Goal: Check status

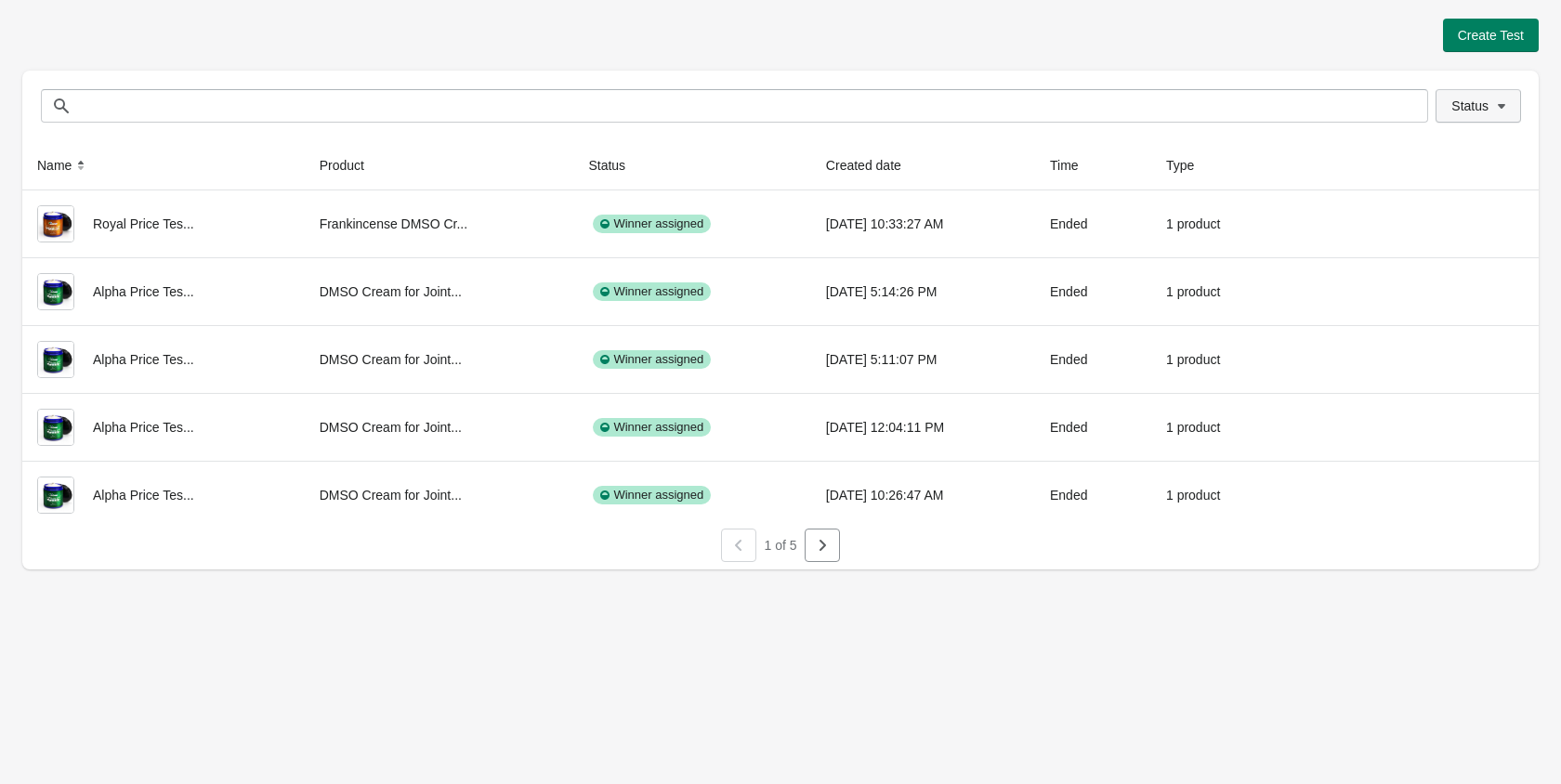
click at [1462, 102] on span "Status" at bounding box center [1470, 106] width 37 height 14
click at [1420, 159] on span at bounding box center [1427, 154] width 16 height 16
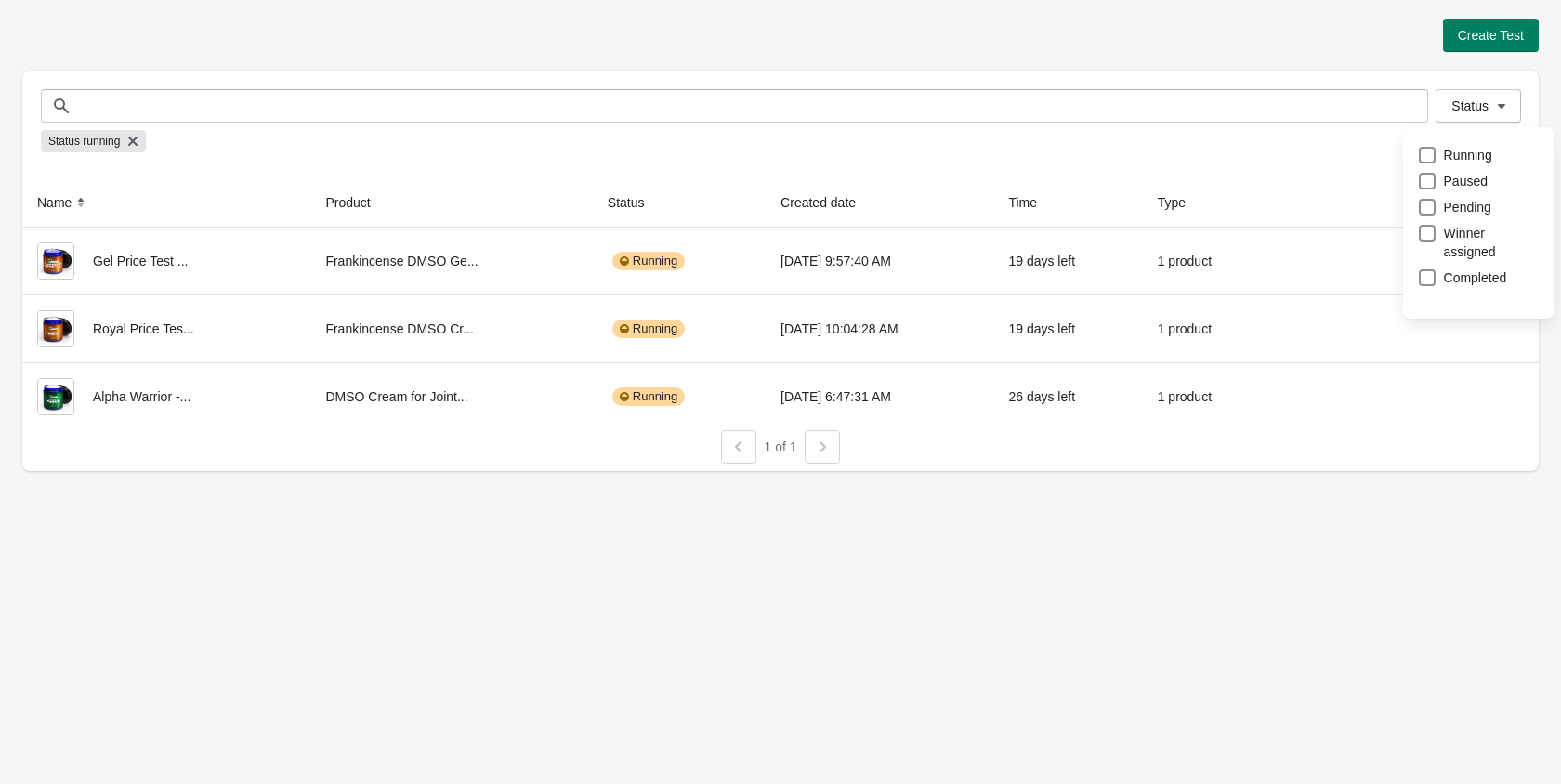
click at [951, 31] on div "Create Test" at bounding box center [780, 35] width 1517 height 34
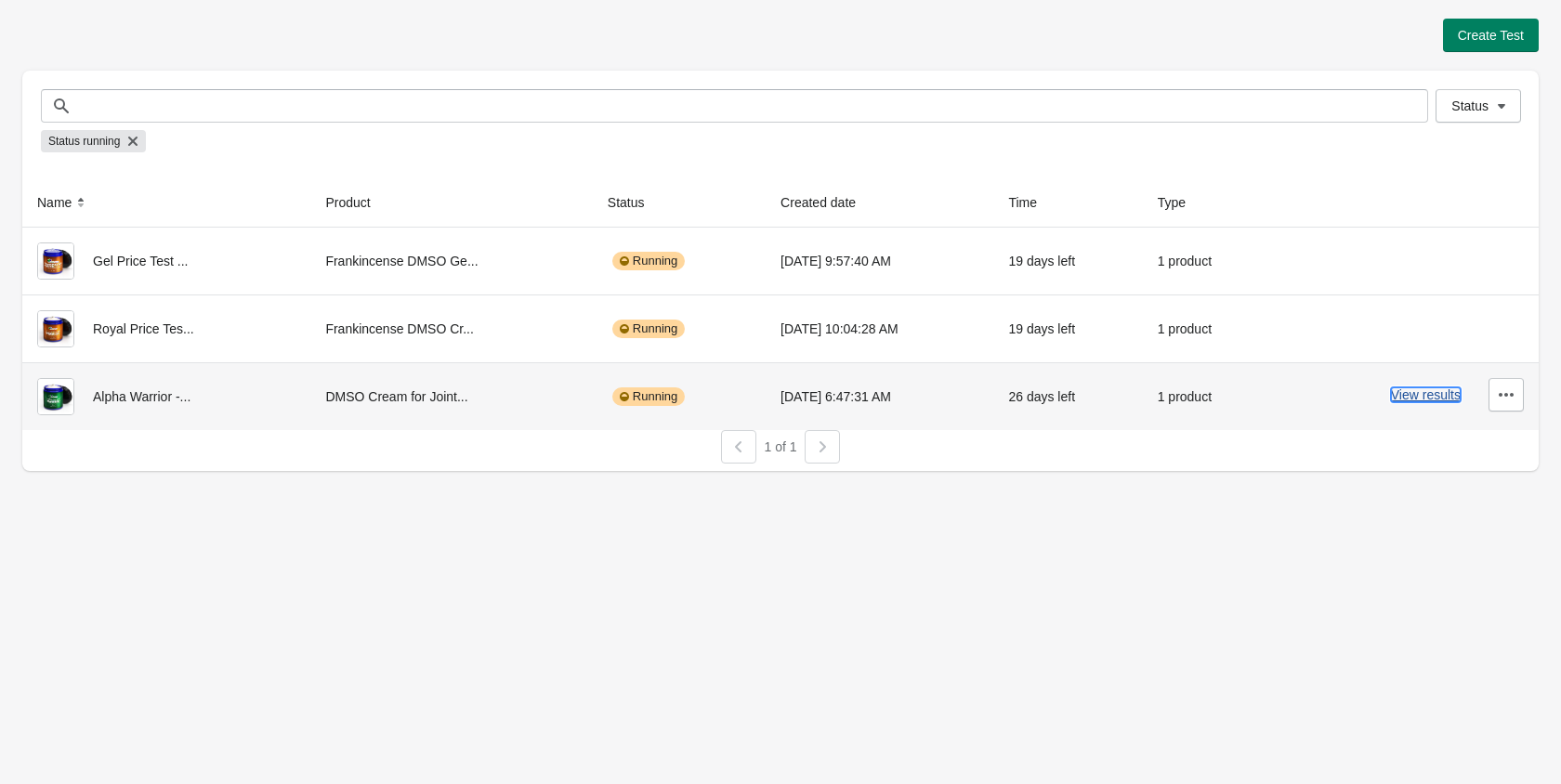
click at [1417, 398] on button "View results" at bounding box center [1426, 394] width 70 height 14
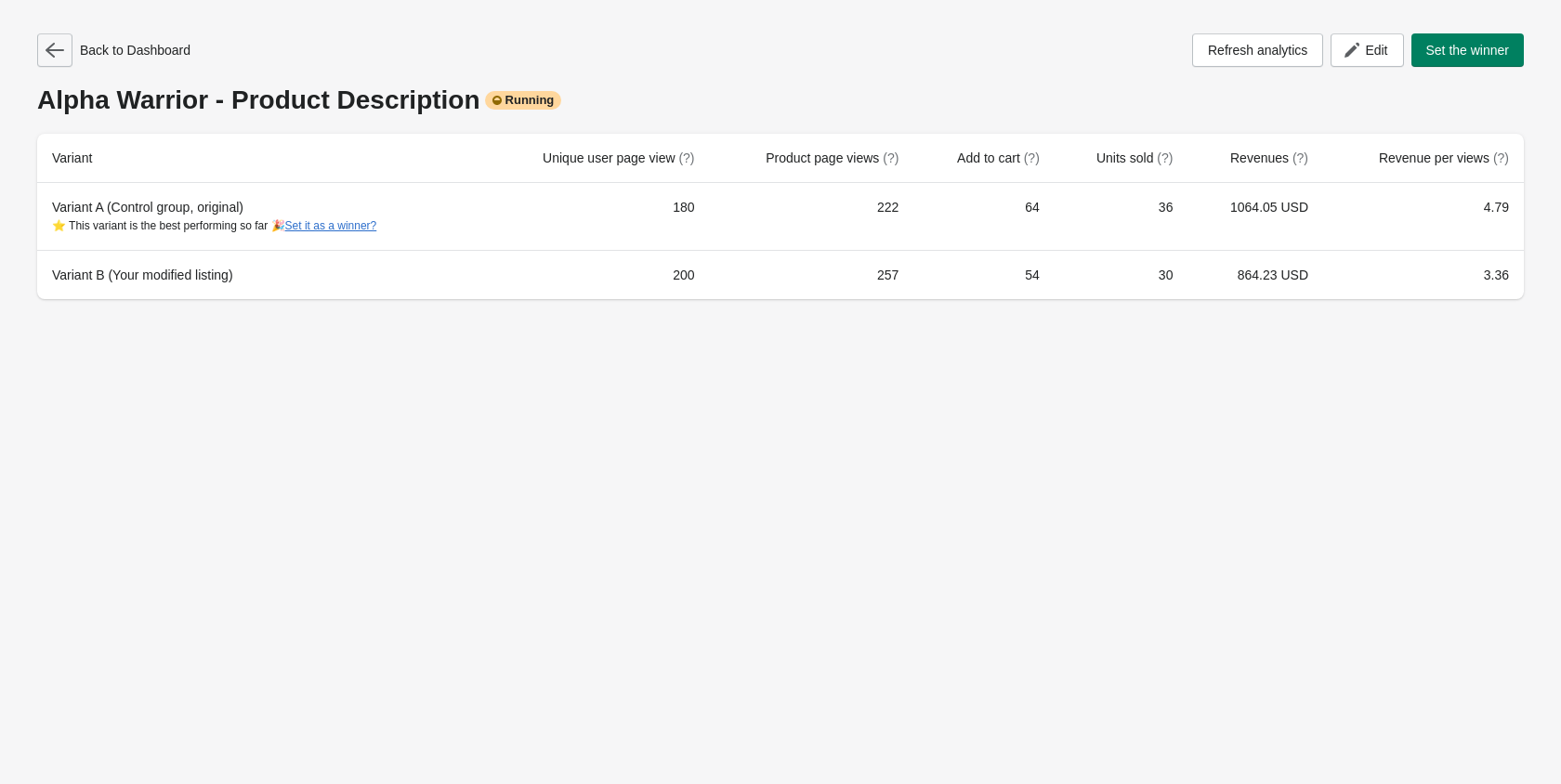
click at [53, 62] on button "button" at bounding box center [55, 50] width 36 height 34
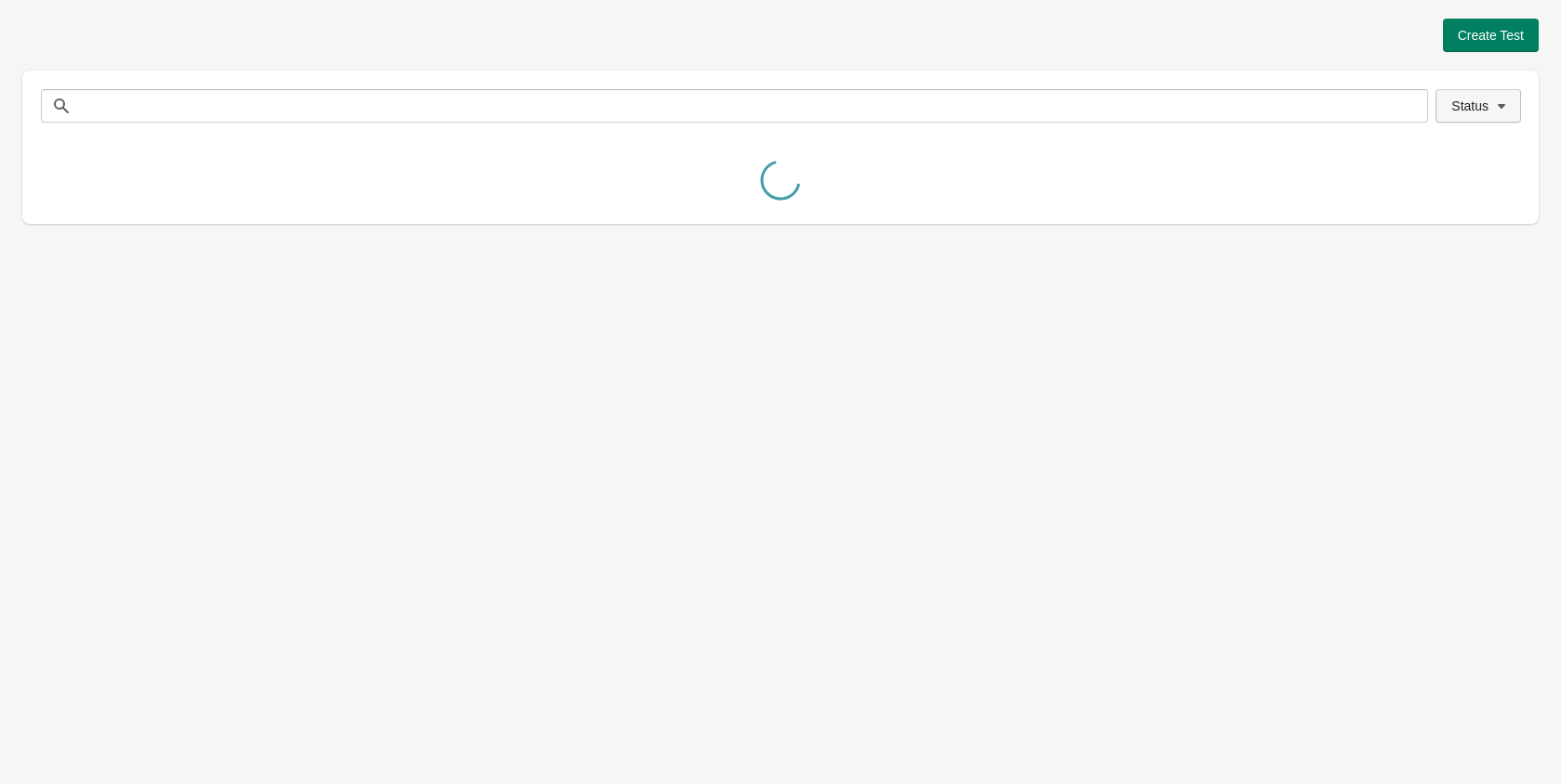
click at [1457, 117] on button "Status" at bounding box center [1478, 106] width 85 height 34
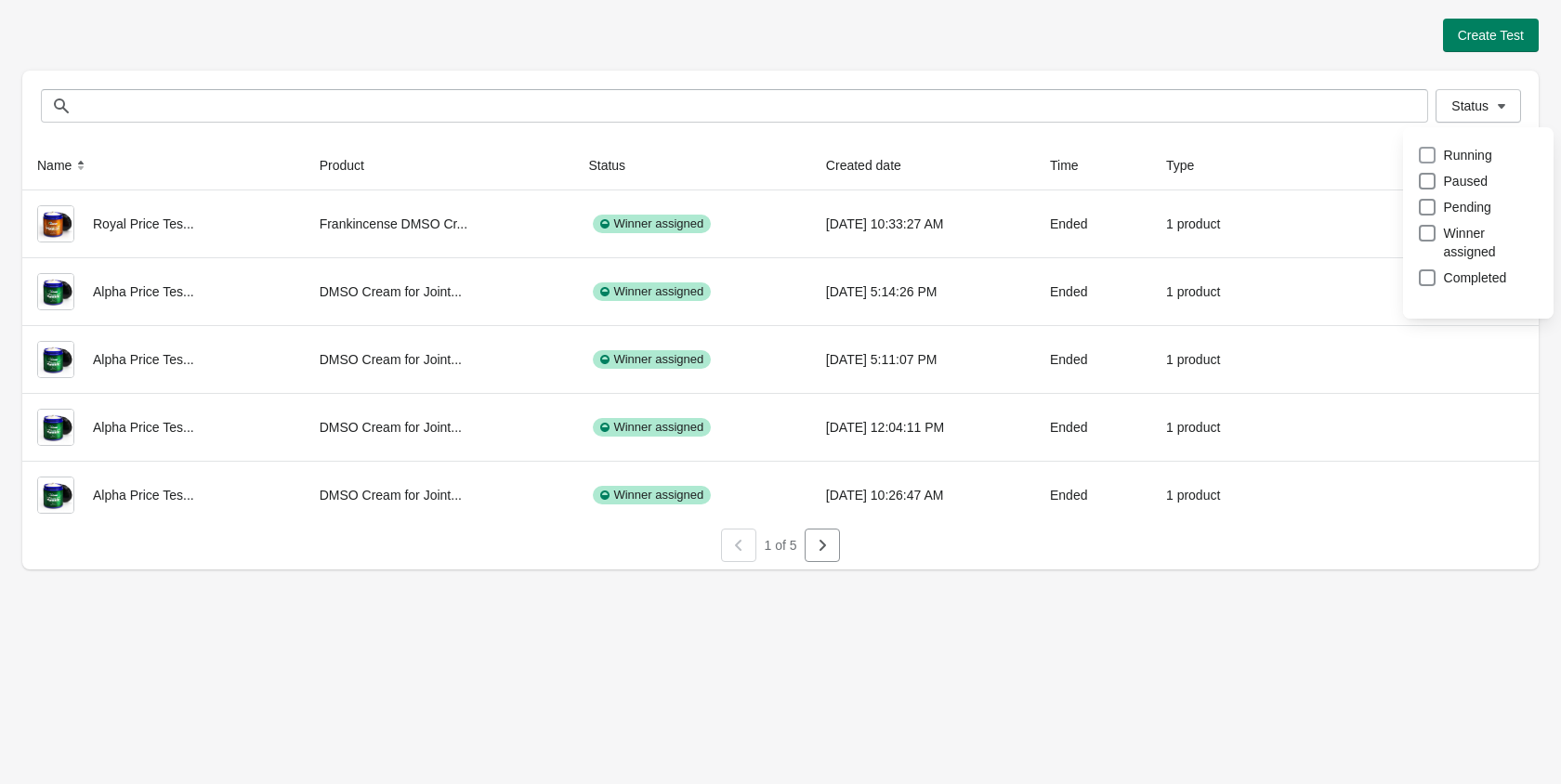
click at [1429, 156] on span at bounding box center [1427, 154] width 16 height 16
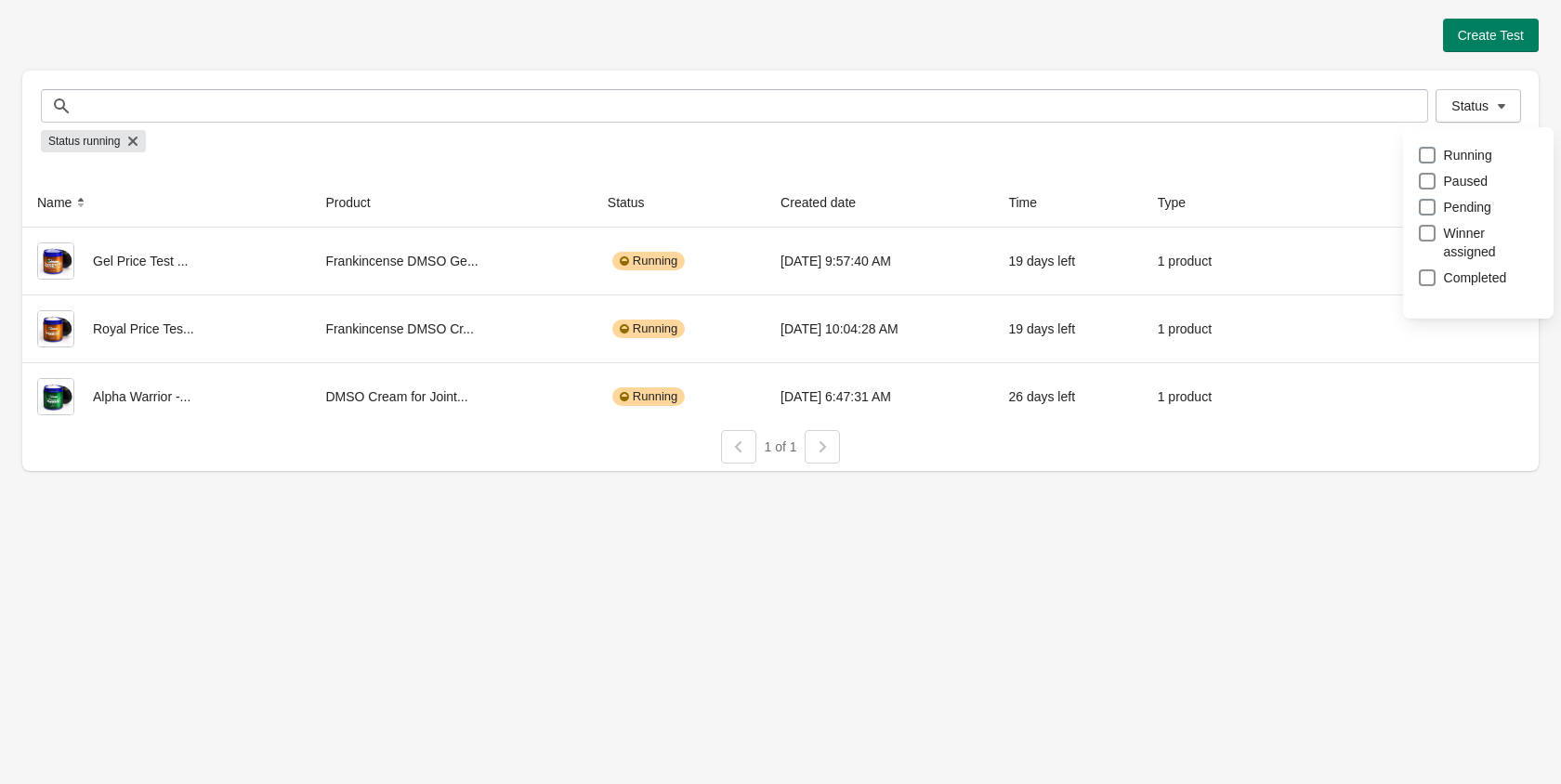
click at [997, 503] on div "Create Test Status Status Status running Name Product Status Created date Time …" at bounding box center [780, 392] width 1561 height 784
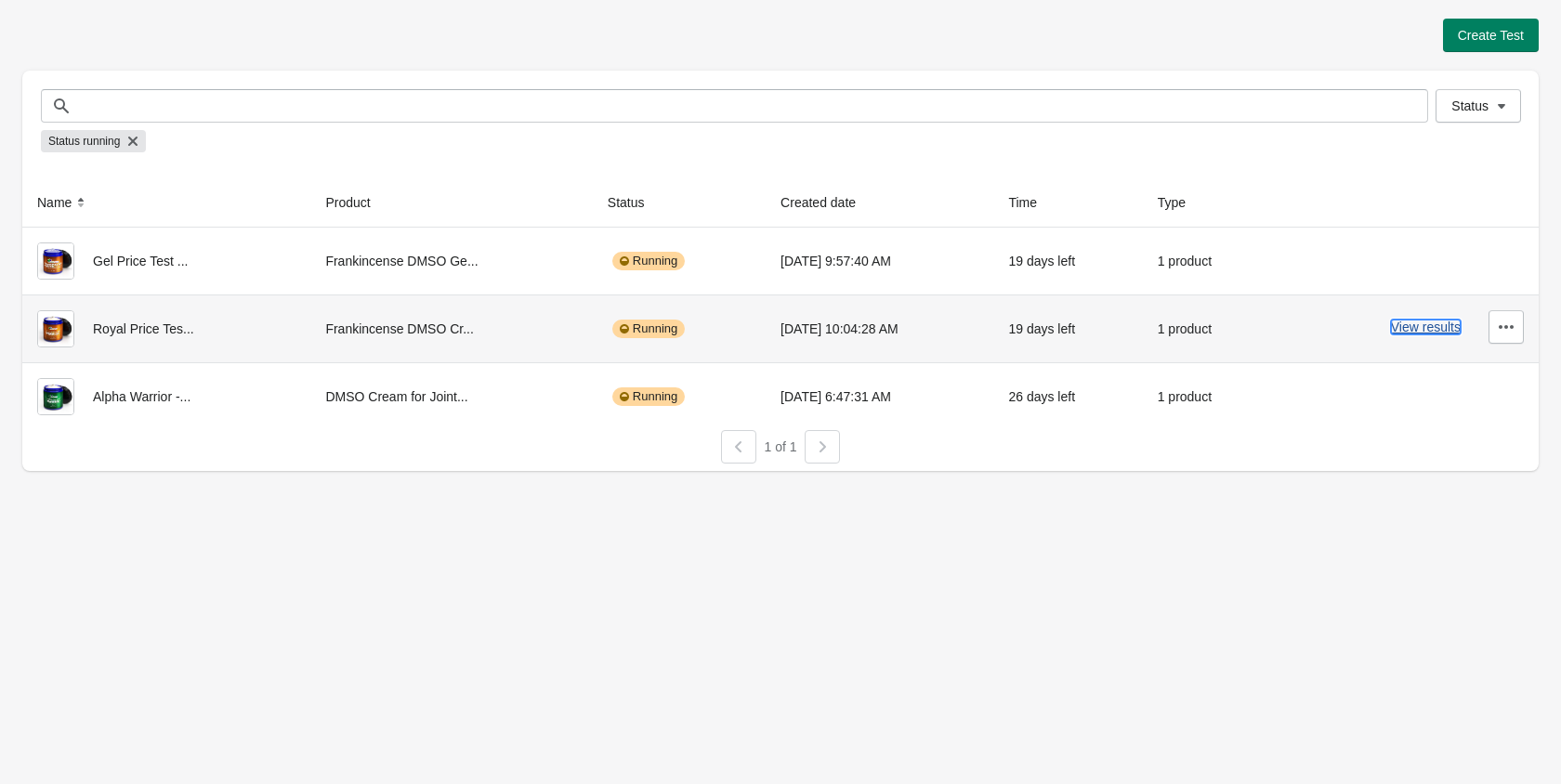
click at [1415, 320] on button "View results" at bounding box center [1426, 326] width 70 height 14
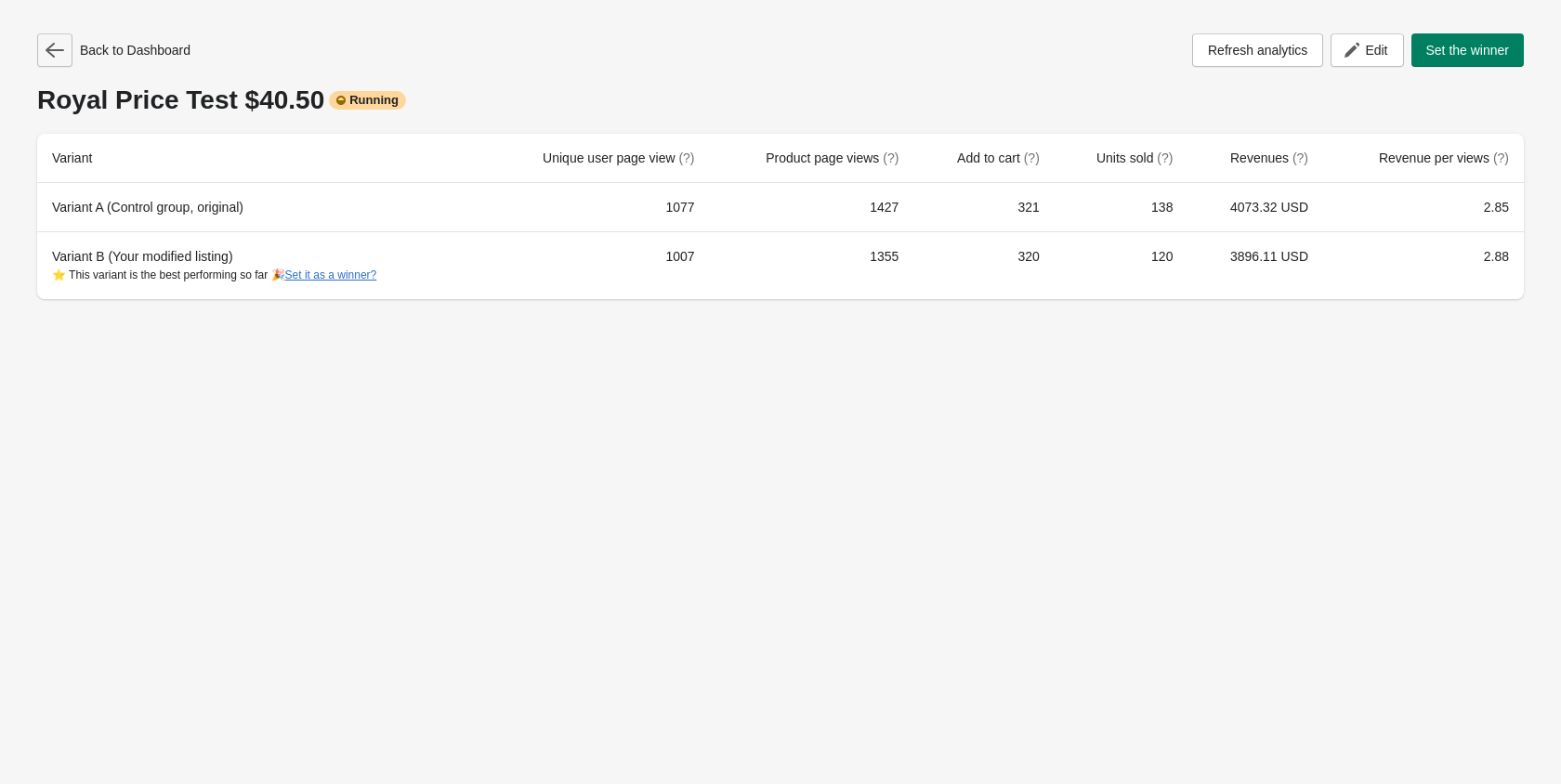
click at [65, 56] on button "button" at bounding box center [55, 50] width 36 height 34
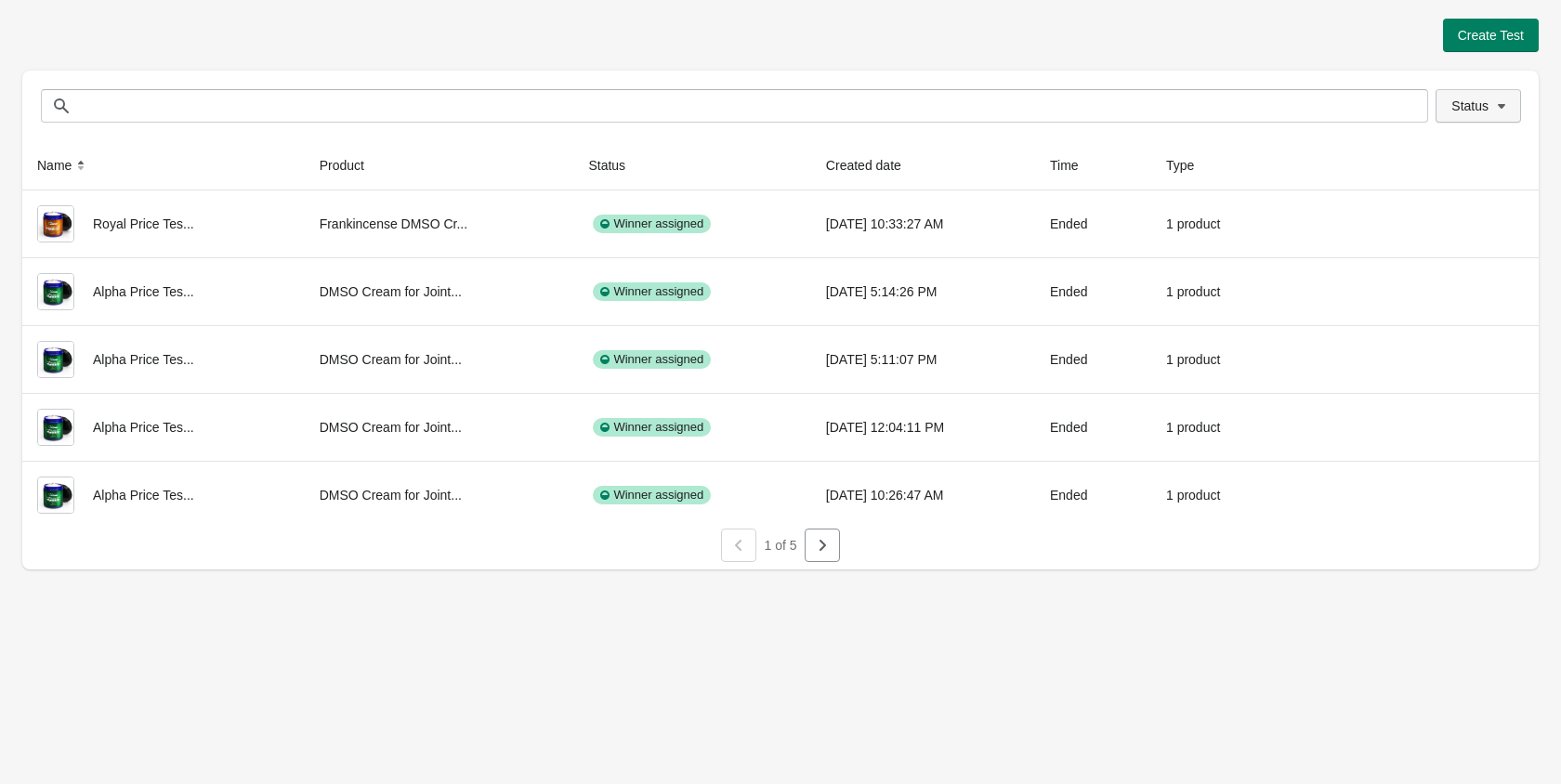
click at [1466, 112] on span "Status" at bounding box center [1470, 106] width 37 height 14
click at [1440, 152] on label "Running" at bounding box center [1454, 154] width 74 height 26
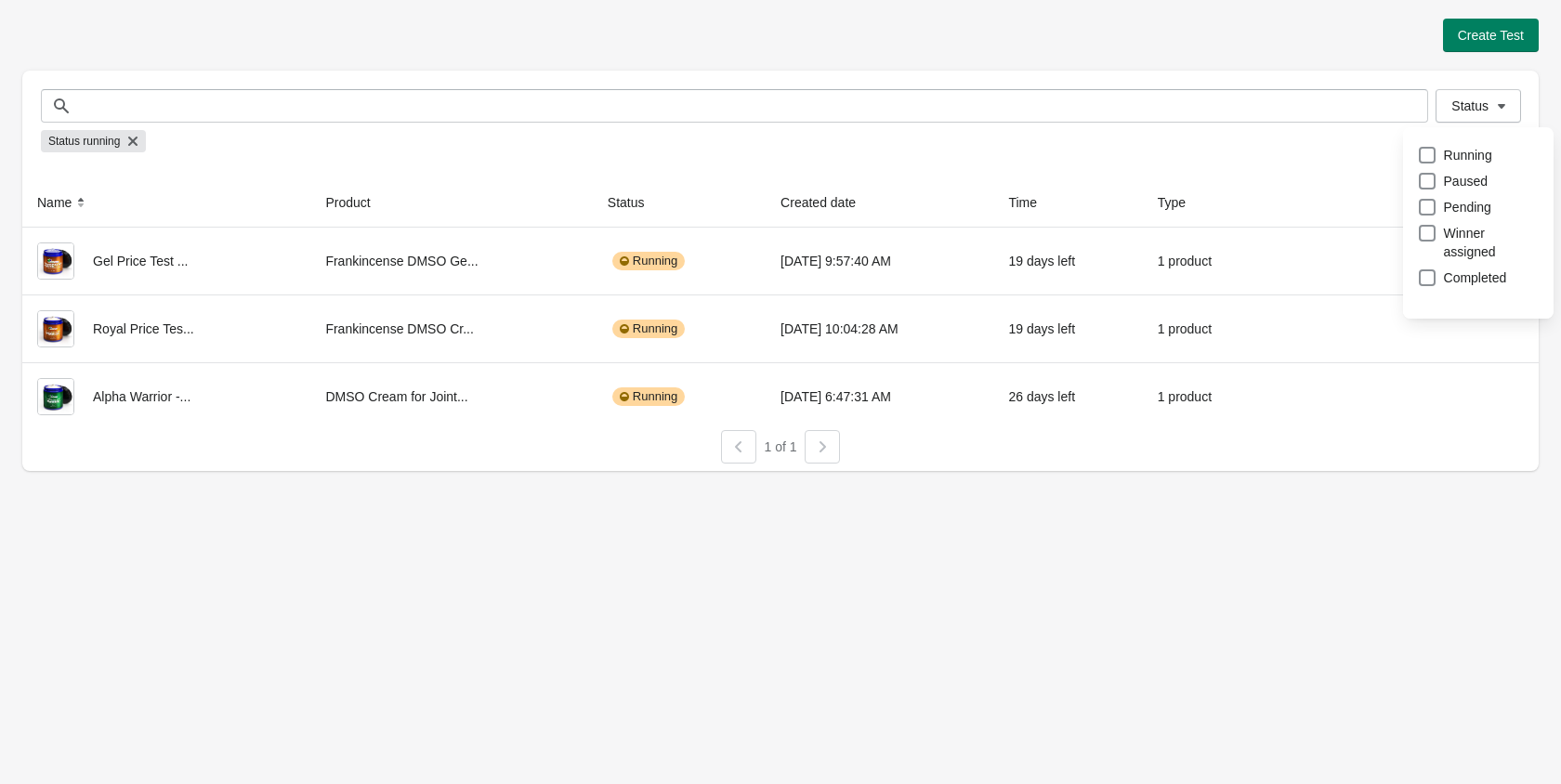
click at [1295, 159] on div "Status running" at bounding box center [780, 141] width 1479 height 37
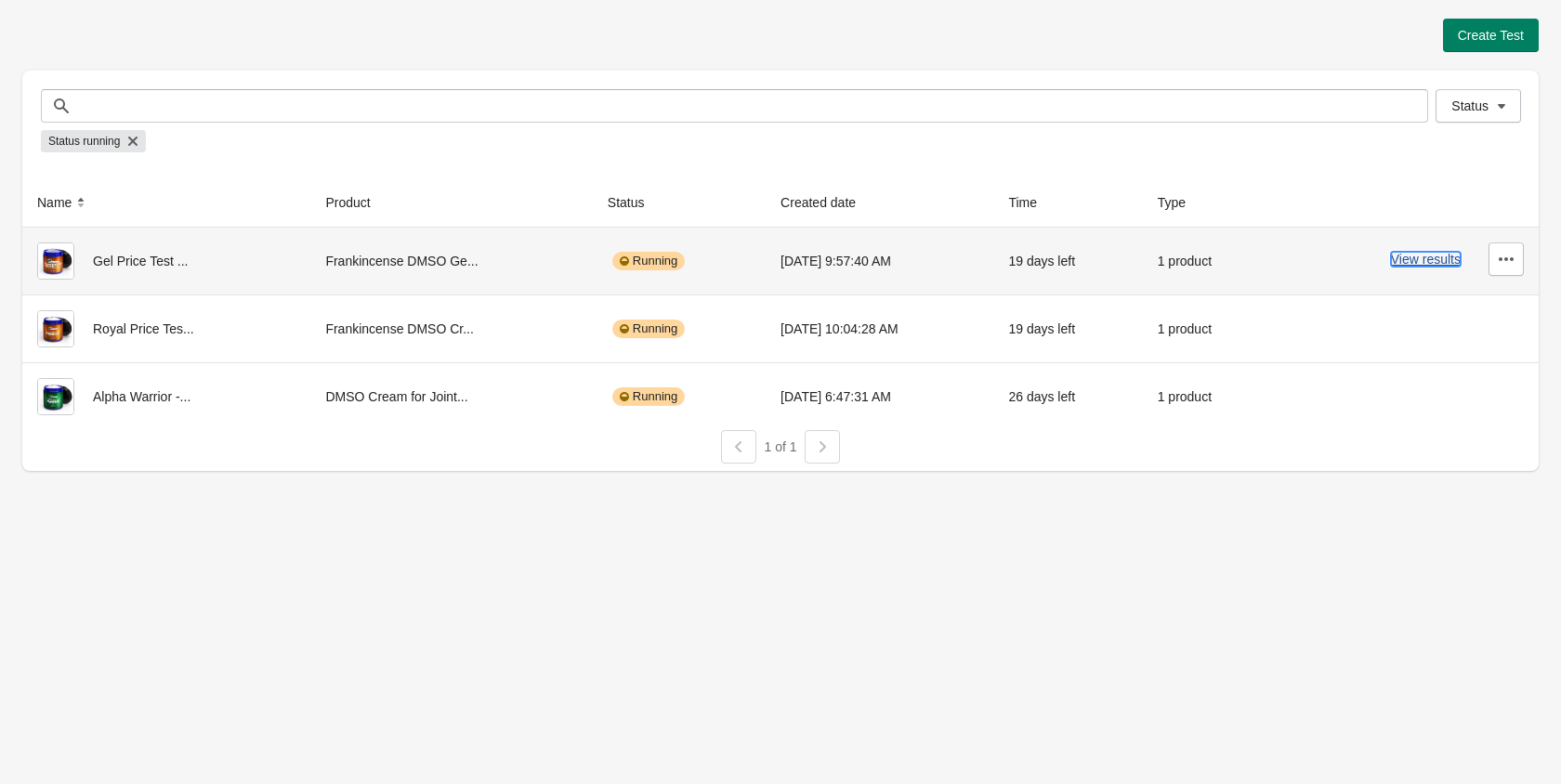
click at [1404, 258] on button "View results" at bounding box center [1426, 258] width 70 height 14
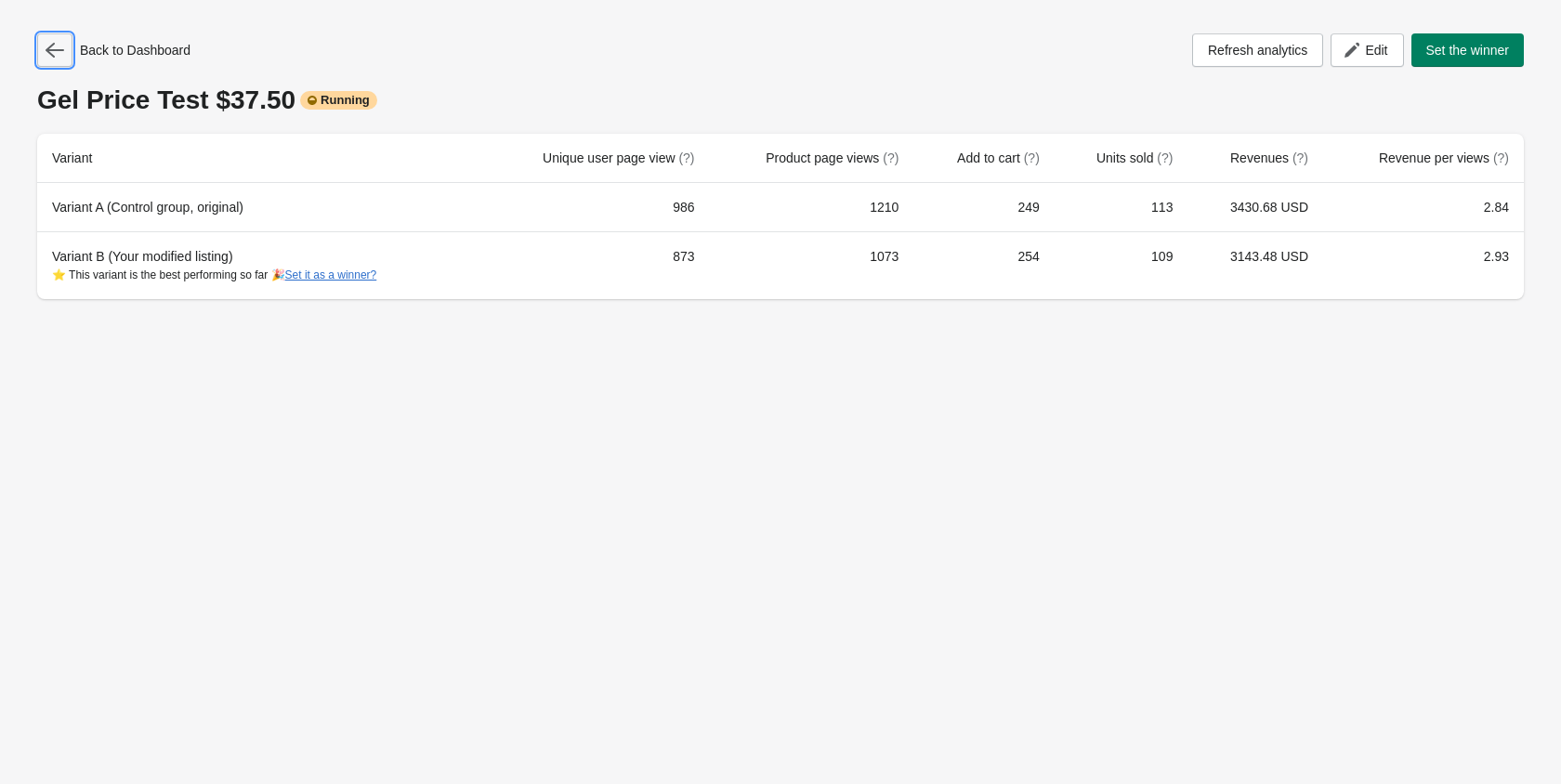
click at [53, 56] on icon "button" at bounding box center [54, 50] width 18 height 14
